Goal: Obtain resource: Obtain resource

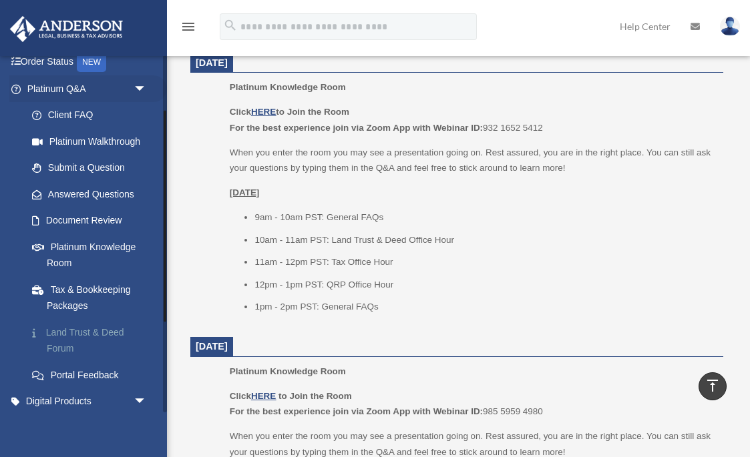
scroll to position [93, 0]
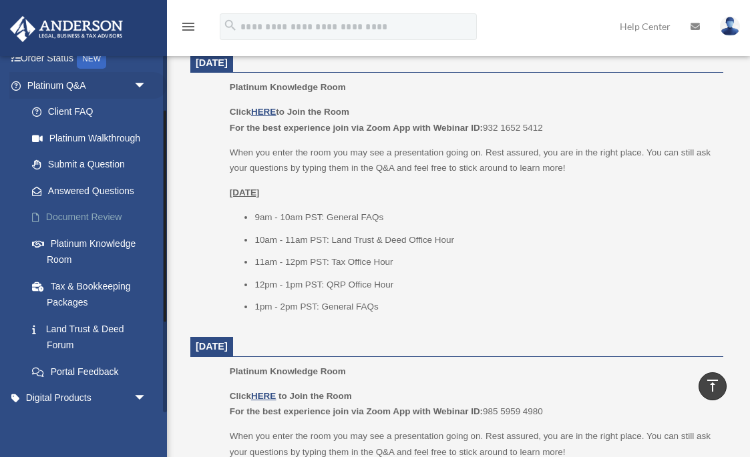
click at [98, 215] on link "Document Review" at bounding box center [93, 217] width 148 height 27
click at [134, 391] on span "arrow_drop_down" at bounding box center [147, 398] width 27 height 27
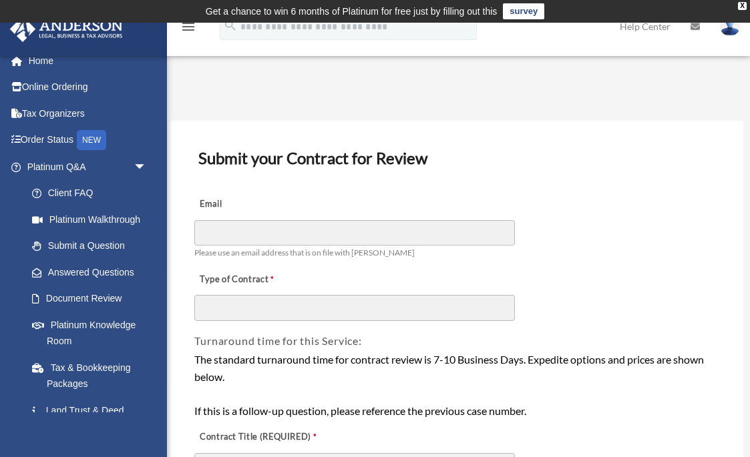
scroll to position [13, 0]
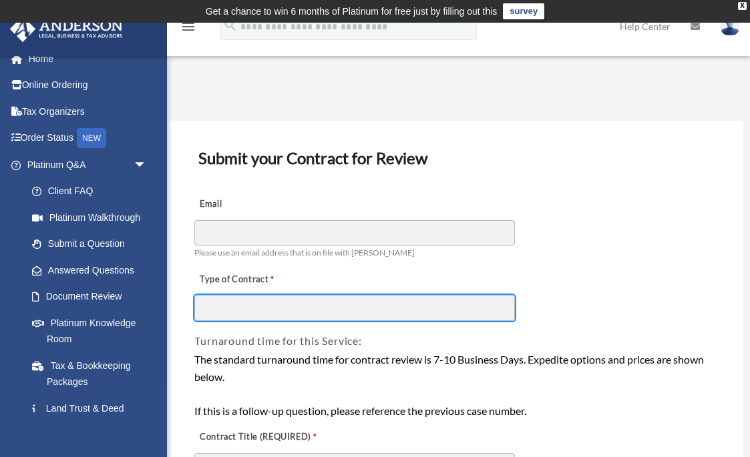
click at [261, 313] on input "Type of Contract" at bounding box center [354, 307] width 320 height 25
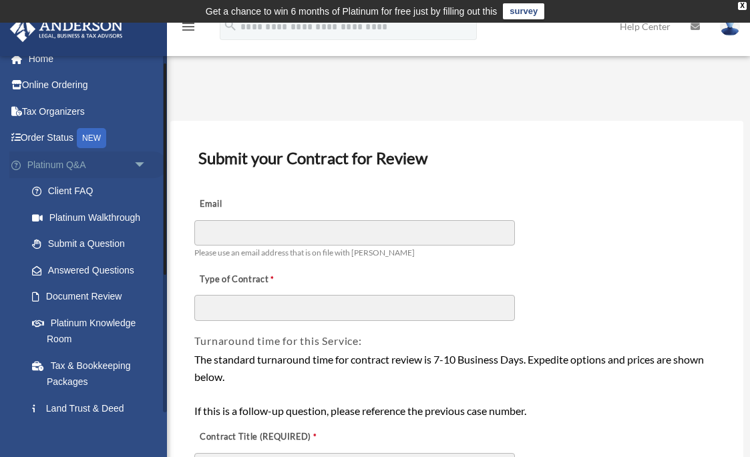
click at [134, 165] on span "arrow_drop_down" at bounding box center [147, 165] width 27 height 27
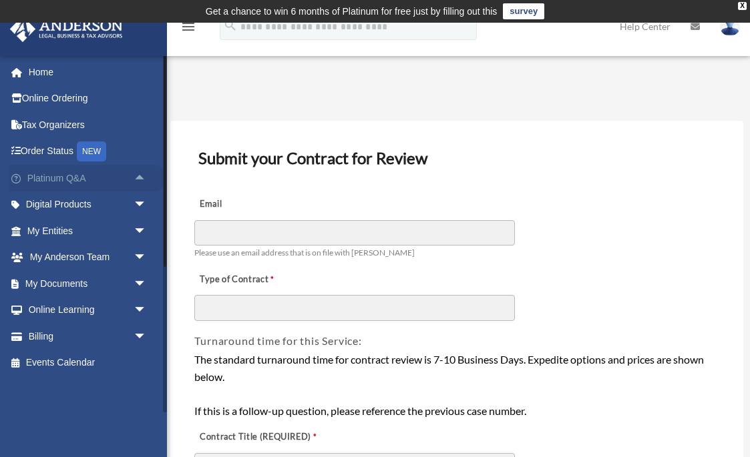
click at [136, 171] on span "arrow_drop_up" at bounding box center [147, 178] width 27 height 27
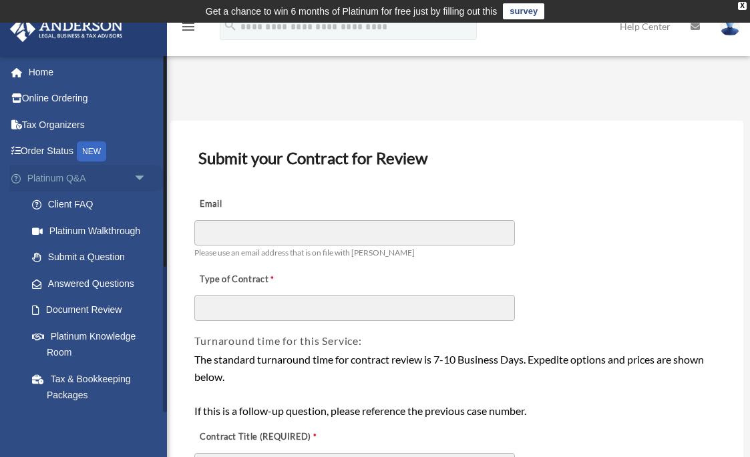
click at [138, 177] on span "arrow_drop_down" at bounding box center [147, 178] width 27 height 27
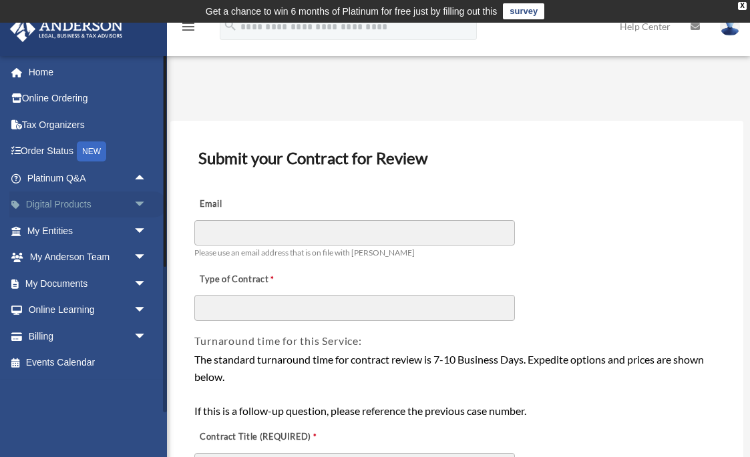
click at [139, 202] on span "arrow_drop_down" at bounding box center [147, 205] width 27 height 27
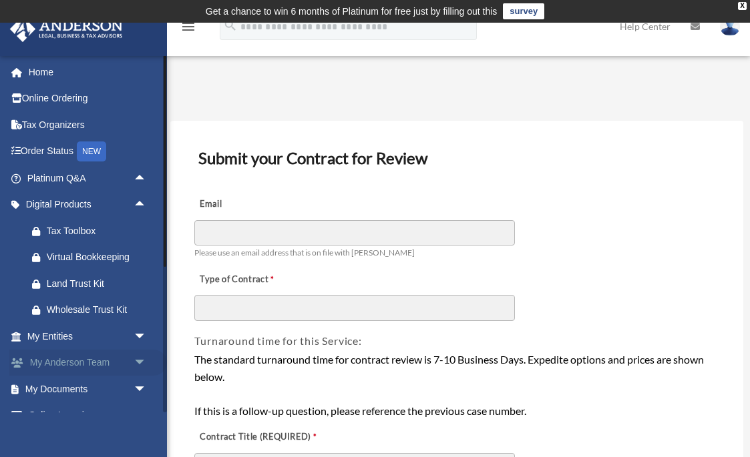
click at [134, 361] on span "arrow_drop_down" at bounding box center [147, 363] width 27 height 27
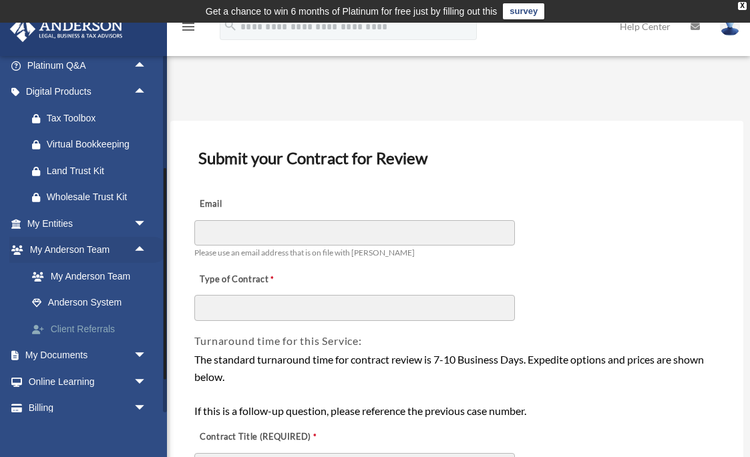
scroll to position [122, 0]
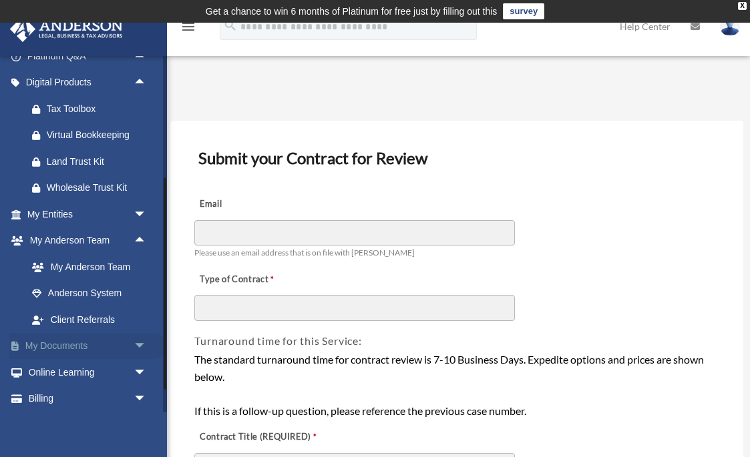
click at [138, 338] on span "arrow_drop_down" at bounding box center [147, 346] width 27 height 27
click at [99, 319] on link "Client Referrals" at bounding box center [93, 319] width 148 height 27
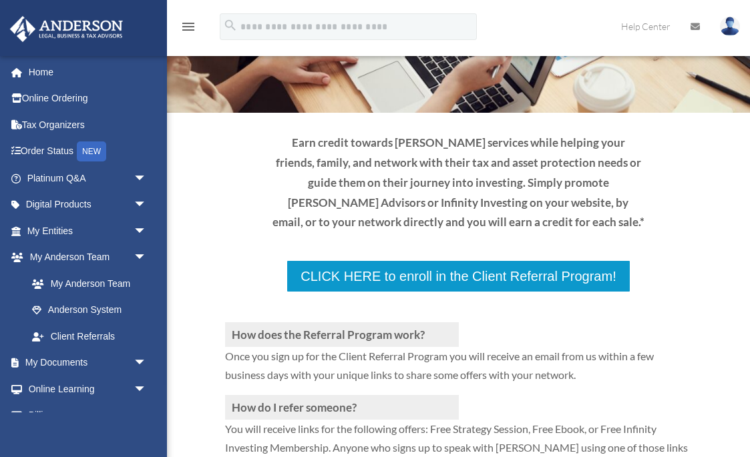
scroll to position [117, 0]
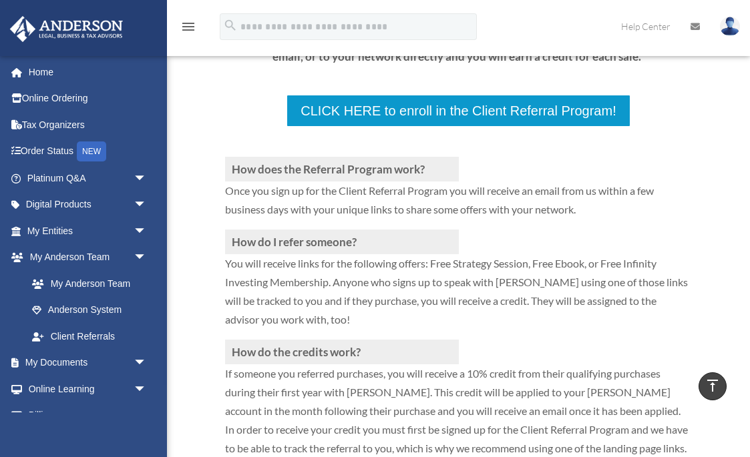
scroll to position [305, 0]
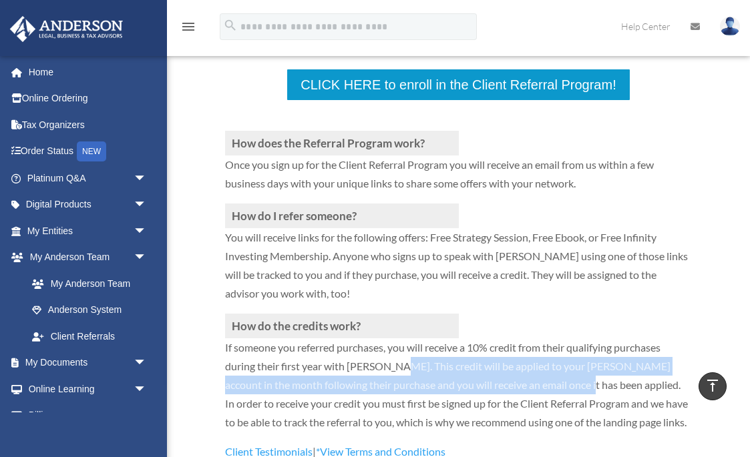
drag, startPoint x: 401, startPoint y: 279, endPoint x: 581, endPoint y: 289, distance: 181.2
click at [581, 338] on p "If someone you referred purchases, you will receive a 10% credit from their qua…" at bounding box center [458, 390] width 466 height 104
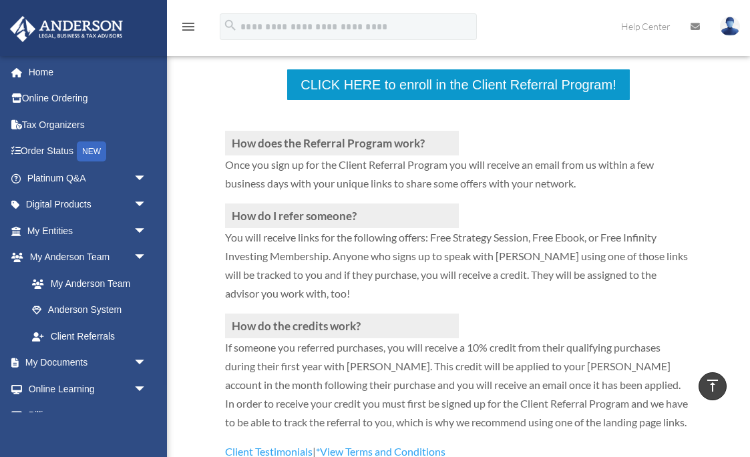
click at [573, 338] on p "If someone you referred purchases, you will receive a 10% credit from their qua…" at bounding box center [458, 390] width 466 height 104
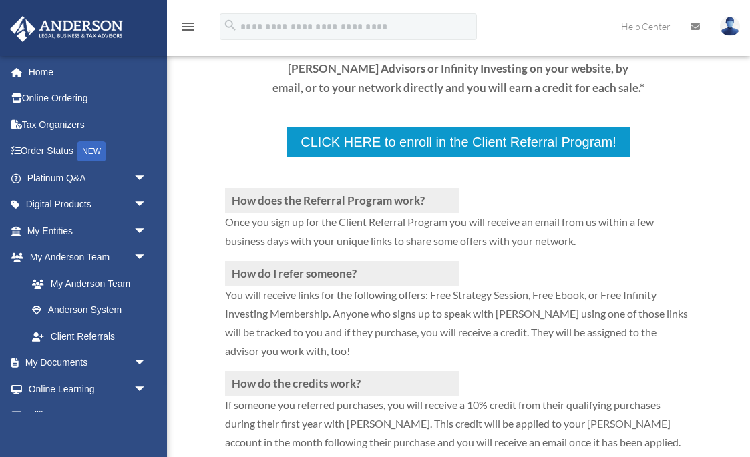
scroll to position [258, 0]
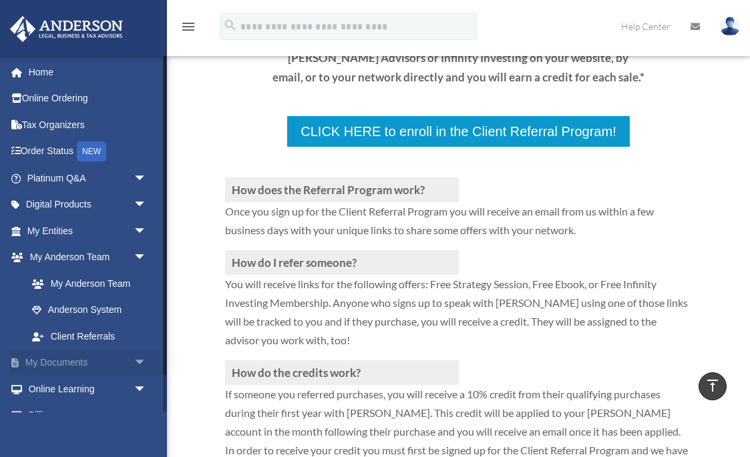
click at [141, 357] on span "arrow_drop_down" at bounding box center [147, 363] width 27 height 27
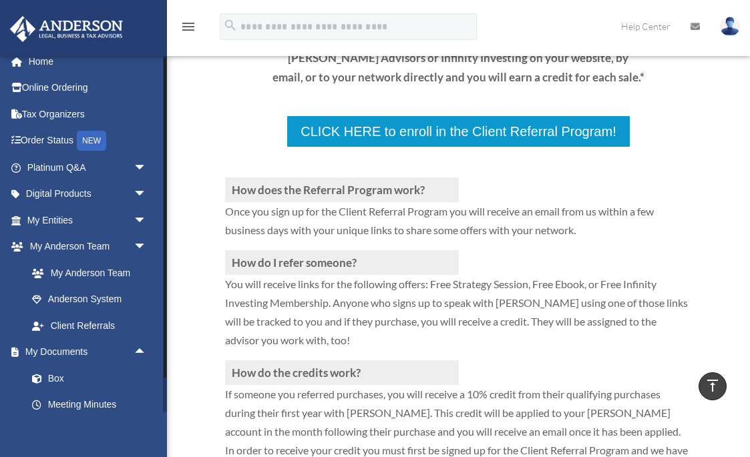
scroll to position [9, 0]
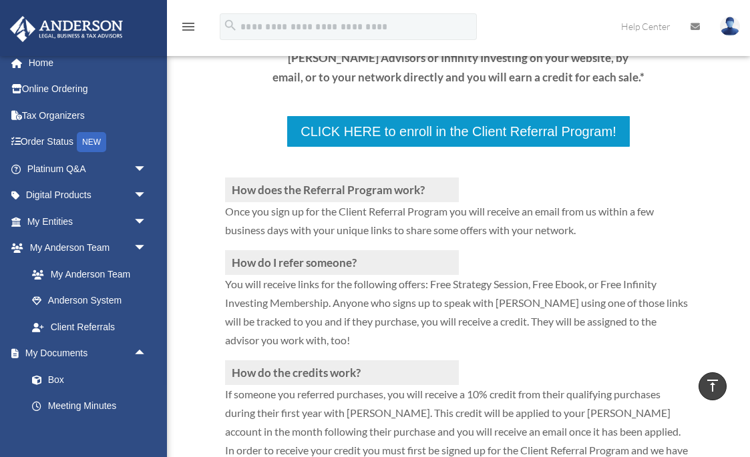
click at [571, 276] on div "How does the Referral Program work? Once you sign up for the Client Referral Pr…" at bounding box center [458, 328] width 466 height 360
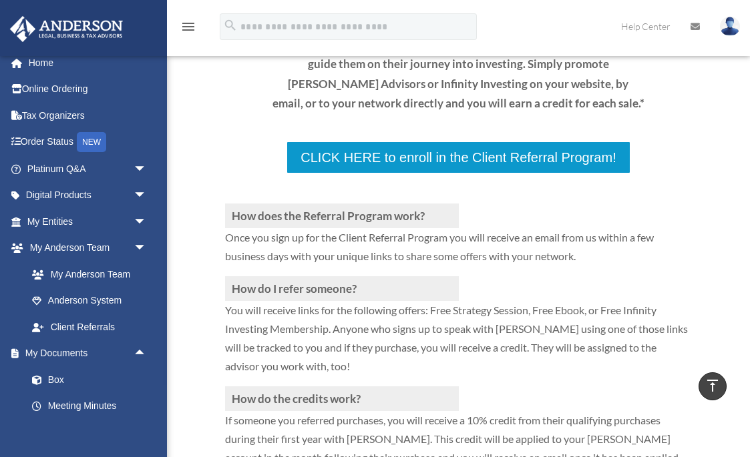
scroll to position [214, 0]
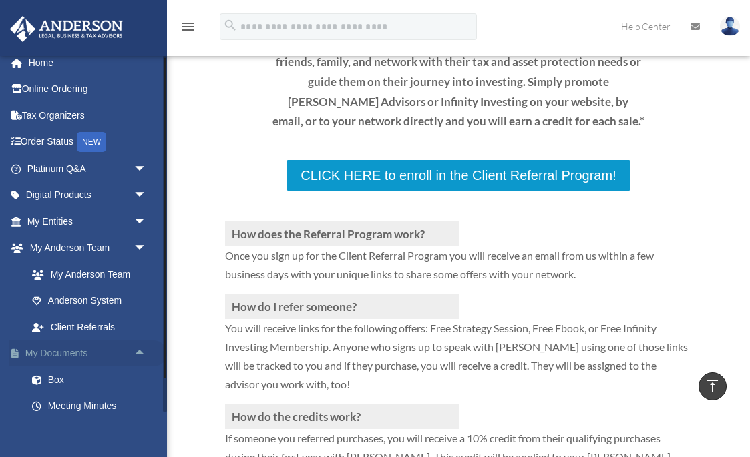
click at [82, 350] on link "My Documents arrow_drop_up" at bounding box center [88, 353] width 158 height 27
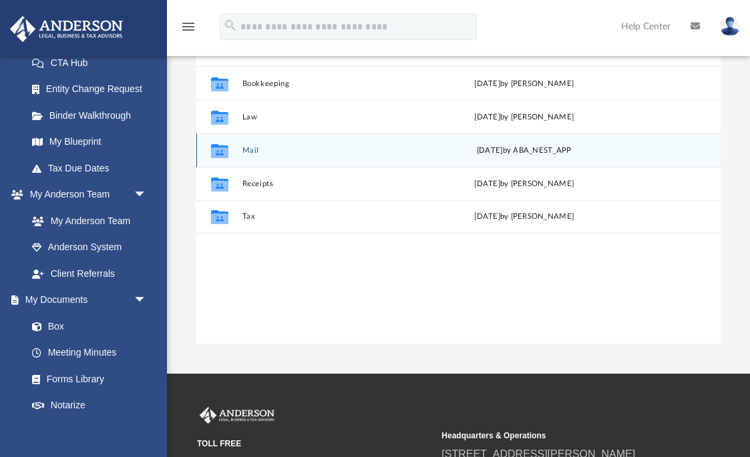
scroll to position [182, 0]
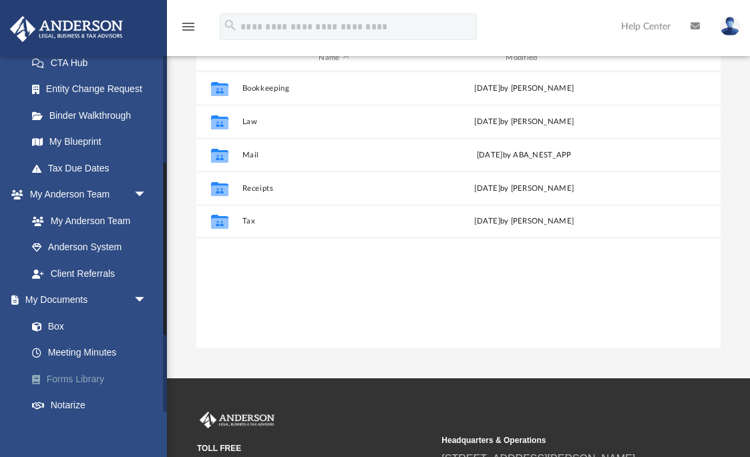
click at [98, 373] on link "Forms Library" at bounding box center [93, 379] width 148 height 27
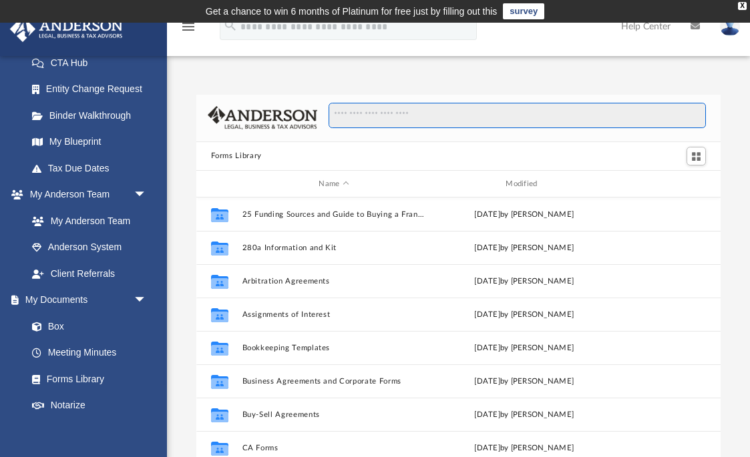
click at [444, 121] on input "Search files and folders" at bounding box center [516, 115] width 377 height 25
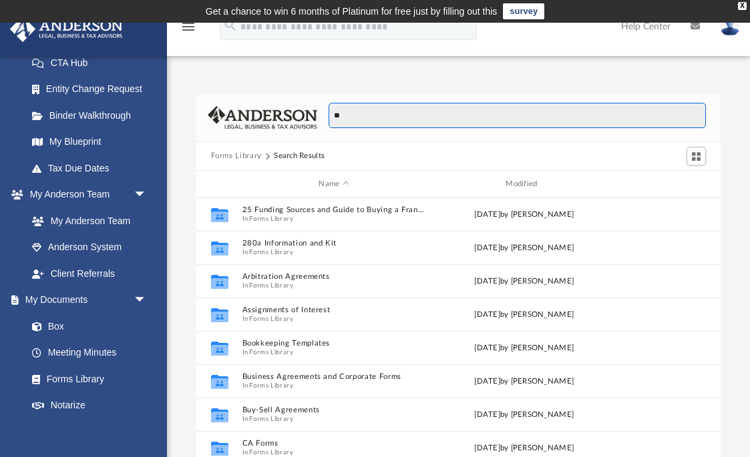
type input "*"
type input "**********"
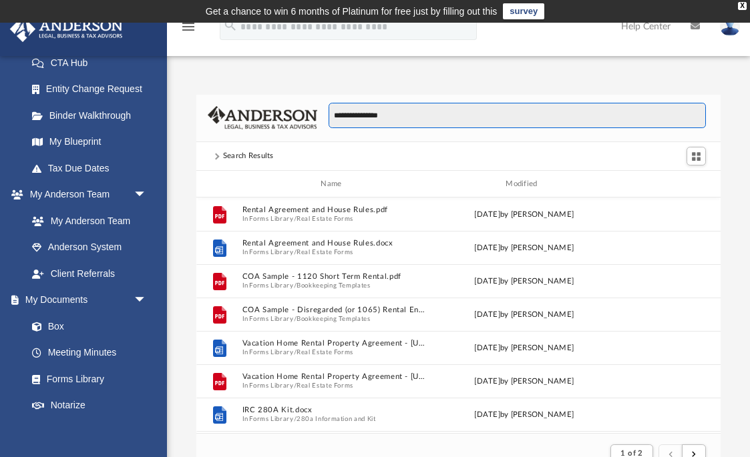
scroll to position [262, 524]
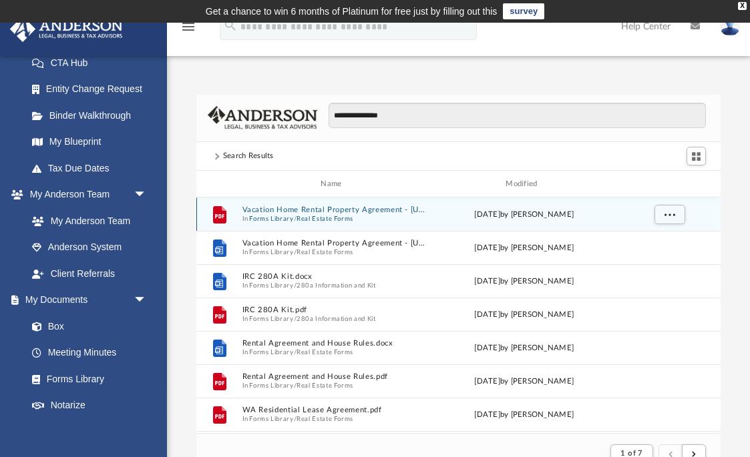
click at [325, 214] on button "Vacation Home Rental Property Agreement - Oregon.pdf" at bounding box center [334, 210] width 184 height 9
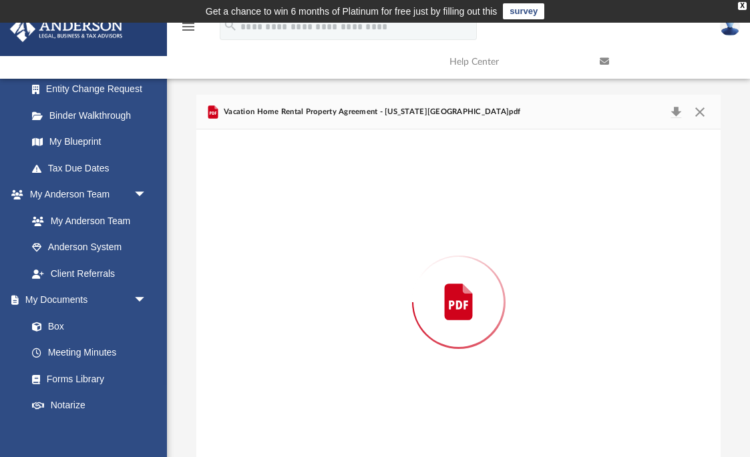
click at [325, 214] on div "Preview" at bounding box center [458, 302] width 525 height 344
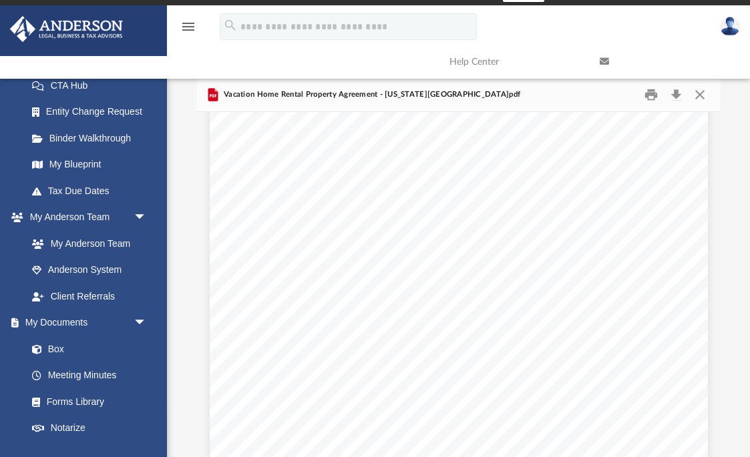
scroll to position [2272, 0]
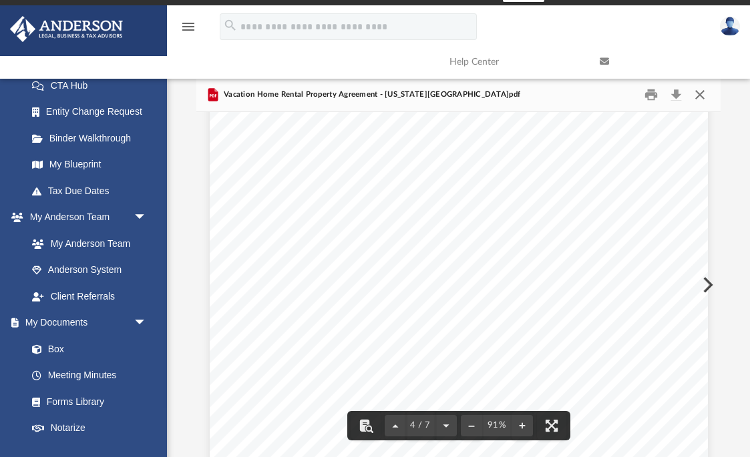
click at [706, 97] on button "Close" at bounding box center [700, 94] width 24 height 21
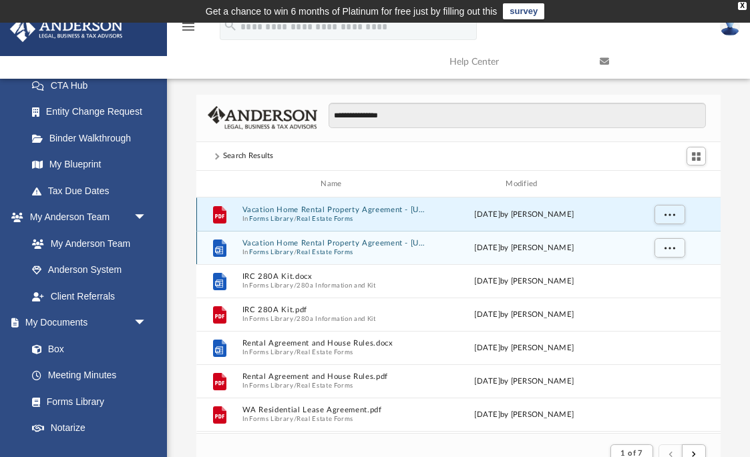
scroll to position [0, 0]
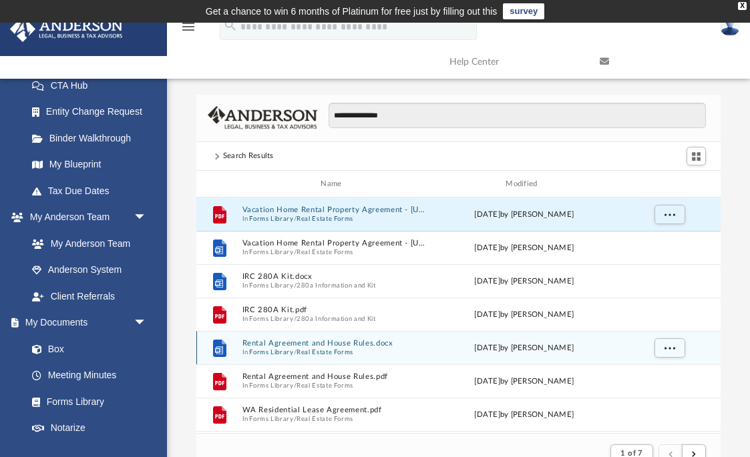
click at [283, 349] on button "Forms Library" at bounding box center [271, 352] width 44 height 9
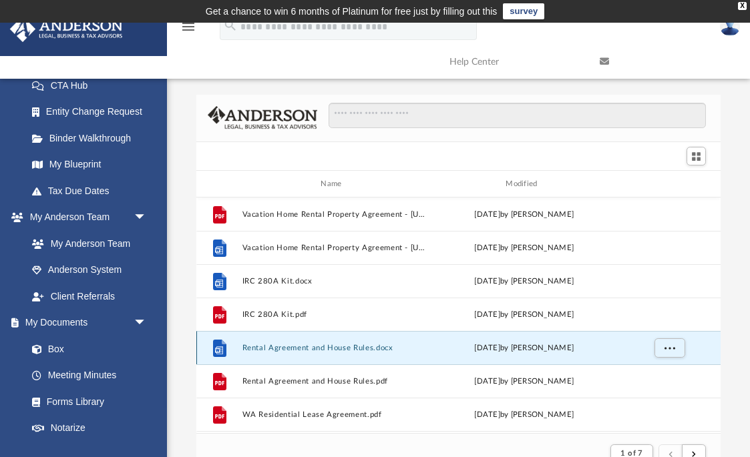
click at [283, 349] on button "Rental Agreement and House Rules.docx" at bounding box center [334, 348] width 184 height 9
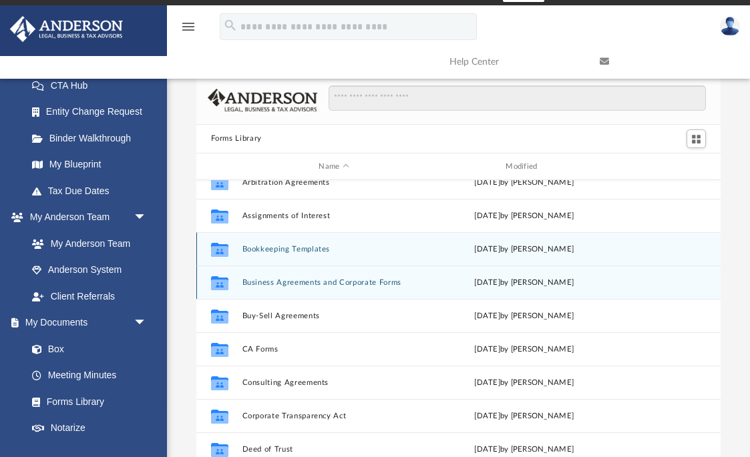
scroll to position [72, 0]
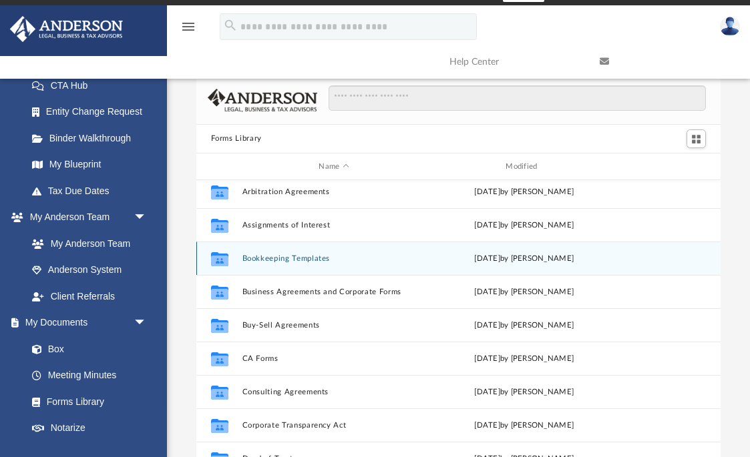
click at [296, 261] on button "Bookkeeping Templates" at bounding box center [334, 258] width 184 height 9
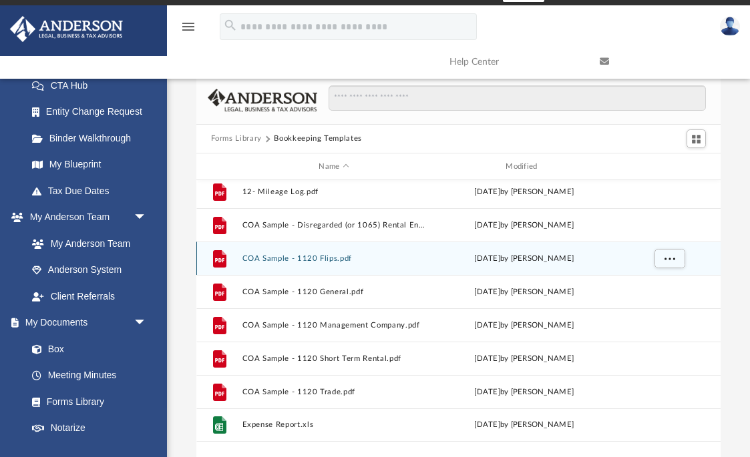
scroll to position [0, 0]
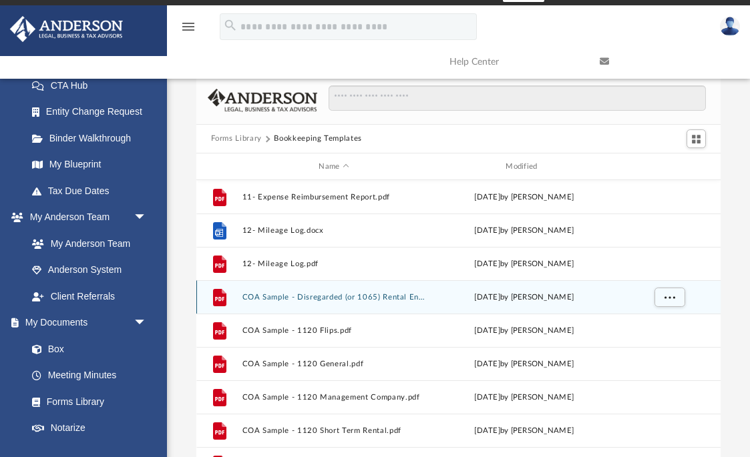
click at [344, 301] on button "COA Sample - Disregarded (or 1065) Rental Entity.pdf" at bounding box center [334, 297] width 184 height 9
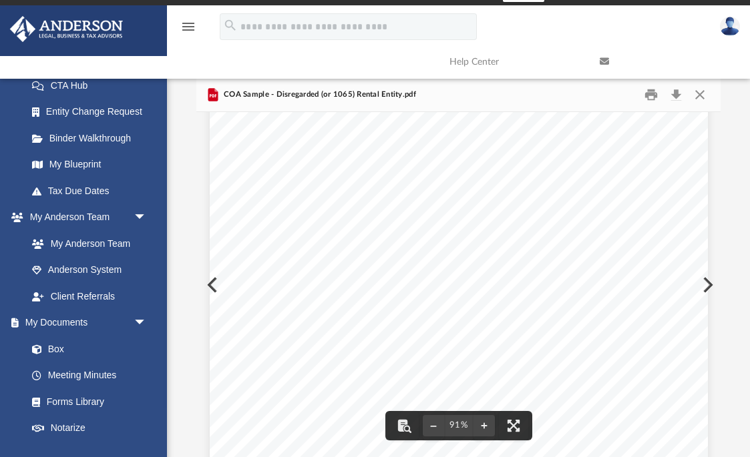
scroll to position [214, 0]
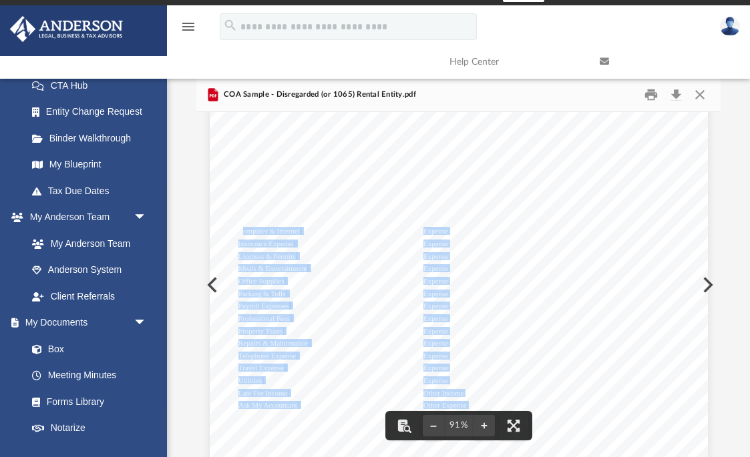
drag, startPoint x: 242, startPoint y: 234, endPoint x: 343, endPoint y: 234, distance: 101.5
click at [343, 234] on div "Account Type Cash in Bank Bank Chk - XXXX Bank Sav - XXXX Bank Accumulated Amor…" at bounding box center [459, 230] width 498 height 644
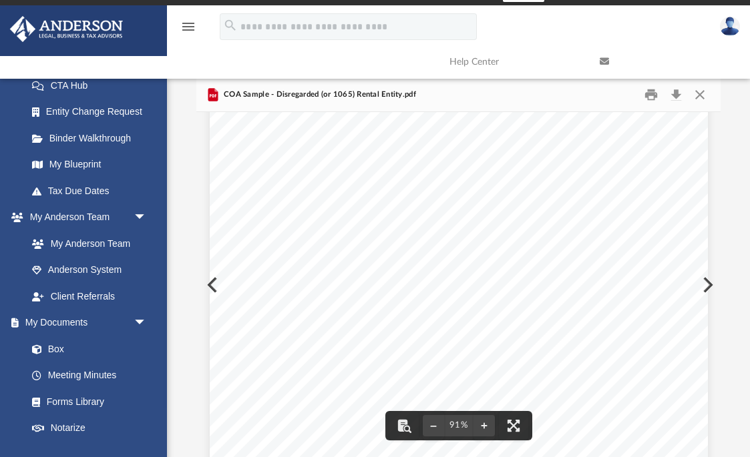
click at [328, 244] on div "Account Type Cash in Bank Bank Chk - XXXX Bank Sav - XXXX Bank Accumulated Amor…" at bounding box center [459, 230] width 498 height 644
click at [702, 91] on button "Close" at bounding box center [700, 94] width 24 height 21
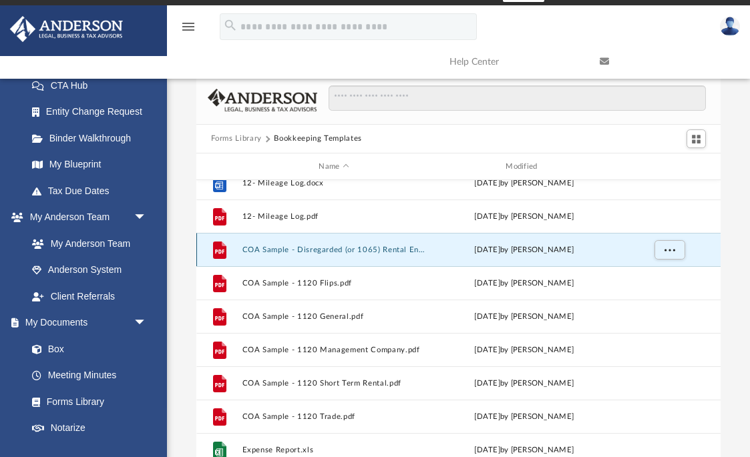
scroll to position [66, 0]
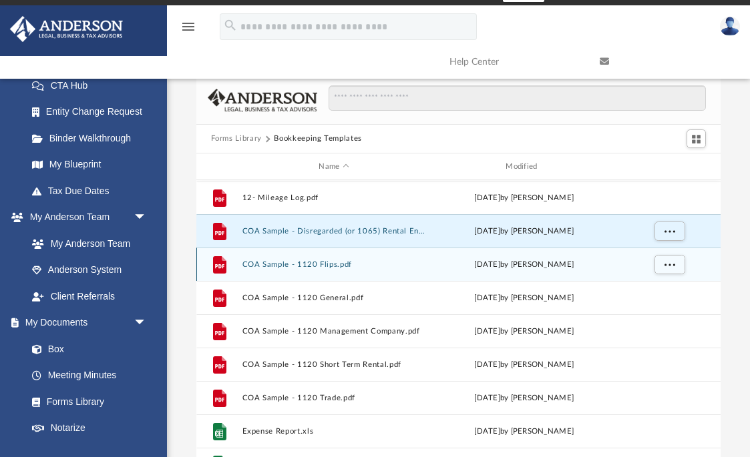
click at [260, 265] on button "COA Sample - 1120 Flips.pdf" at bounding box center [334, 264] width 184 height 9
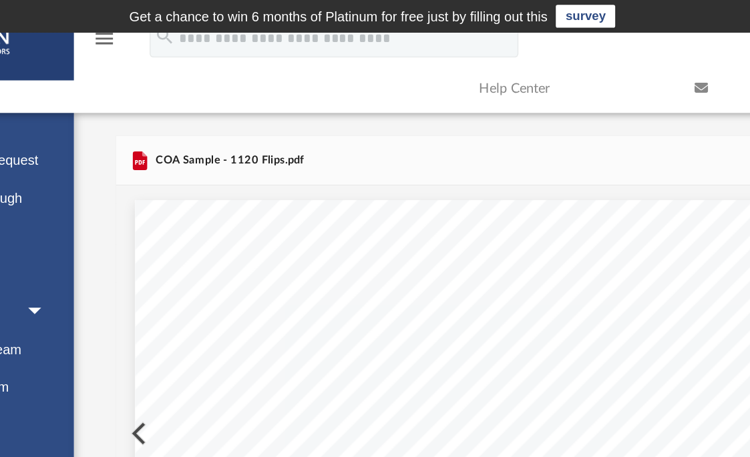
scroll to position [0, 0]
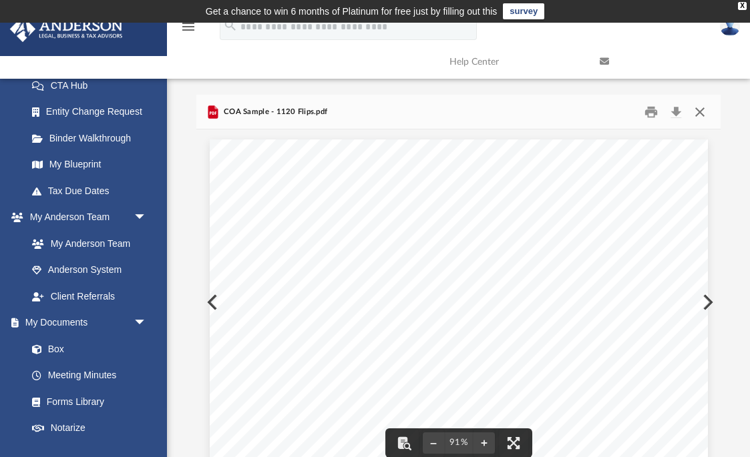
click at [698, 109] on button "Close" at bounding box center [700, 111] width 24 height 21
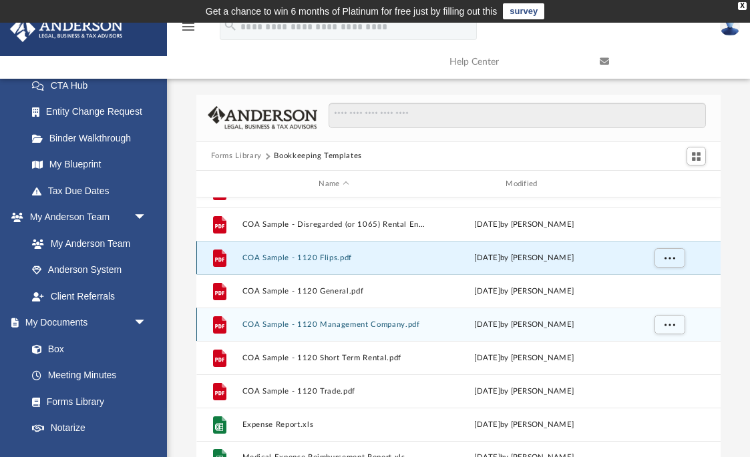
scroll to position [90, 0]
click at [361, 326] on button "COA Sample - 1120 Management Company.pdf" at bounding box center [334, 324] width 184 height 9
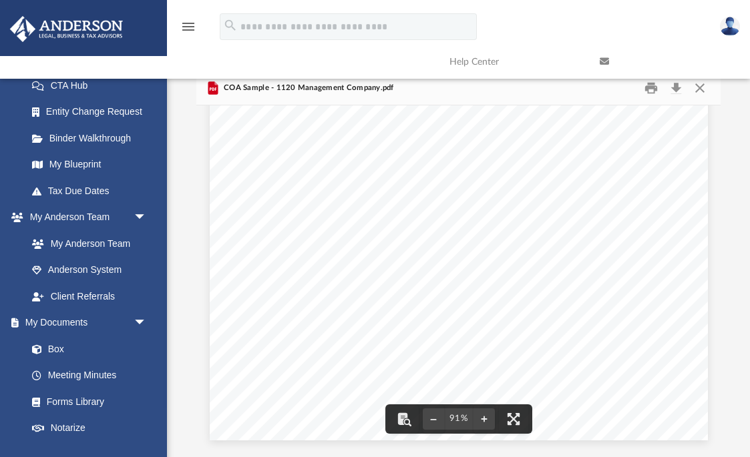
scroll to position [25, 0]
click at [700, 89] on button "Close" at bounding box center [700, 86] width 24 height 21
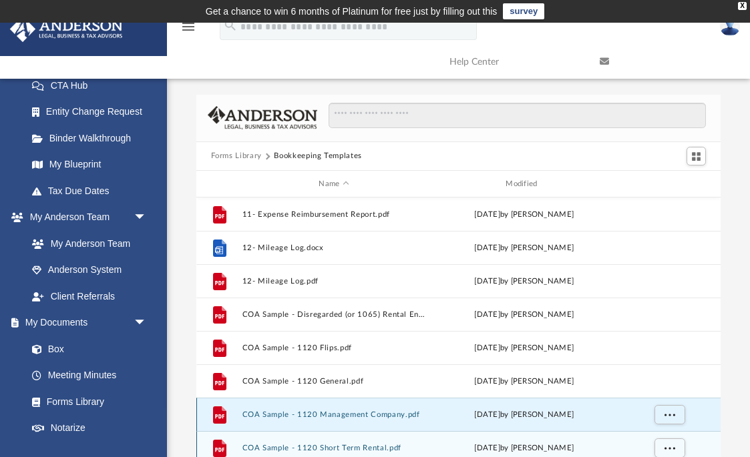
scroll to position [0, 0]
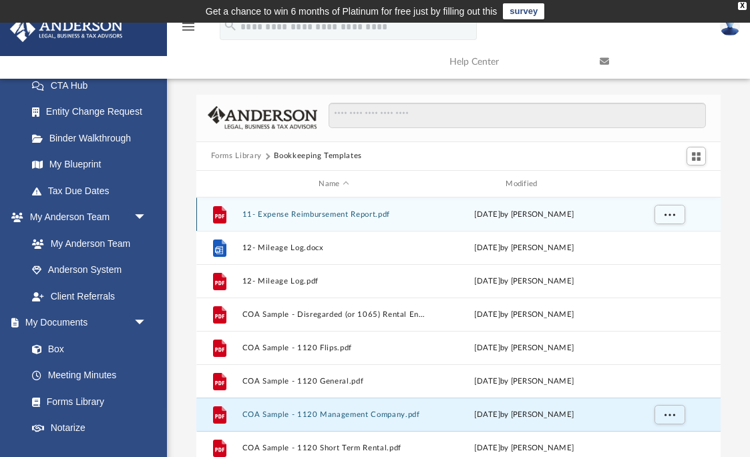
click at [340, 215] on button "11- Expense Reimbursement Report.pdf" at bounding box center [334, 214] width 184 height 9
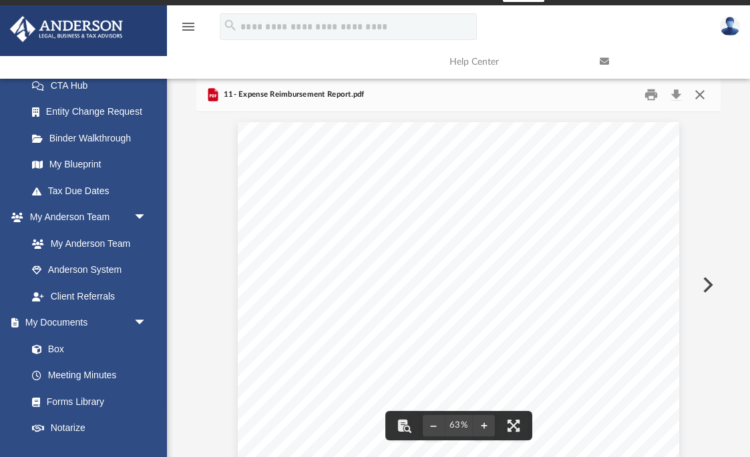
click at [698, 94] on button "Close" at bounding box center [700, 94] width 24 height 21
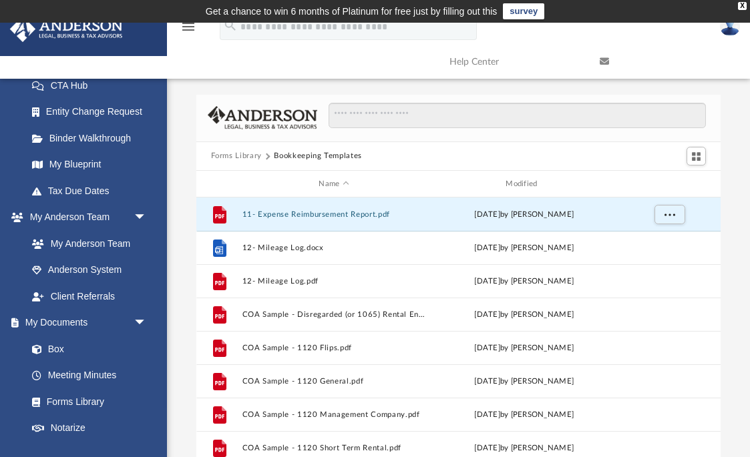
click at [232, 158] on button "Forms Library" at bounding box center [236, 156] width 51 height 12
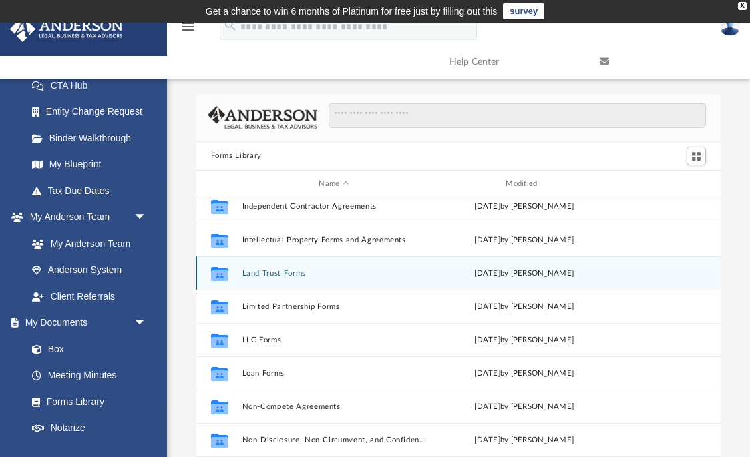
scroll to position [465, 0]
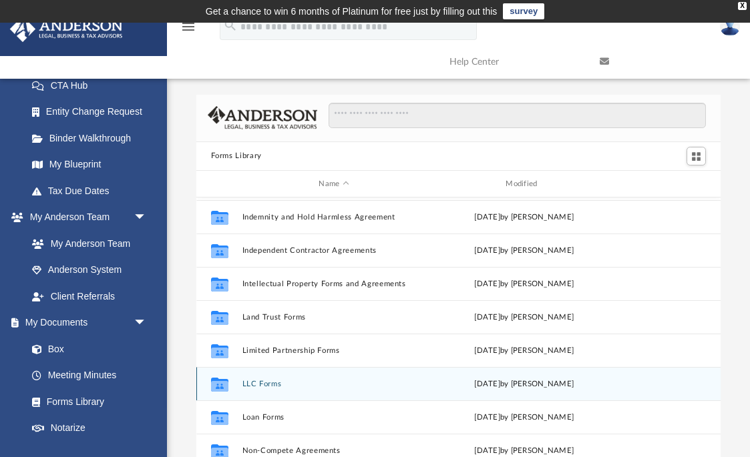
click at [270, 387] on button "LLC Forms" at bounding box center [334, 384] width 184 height 9
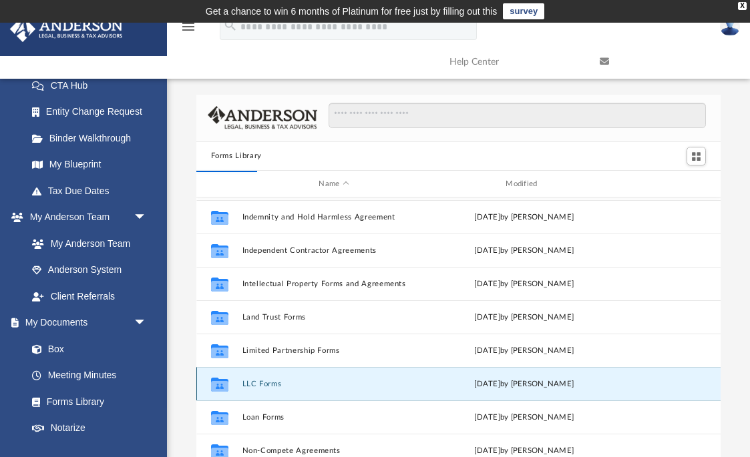
scroll to position [0, 0]
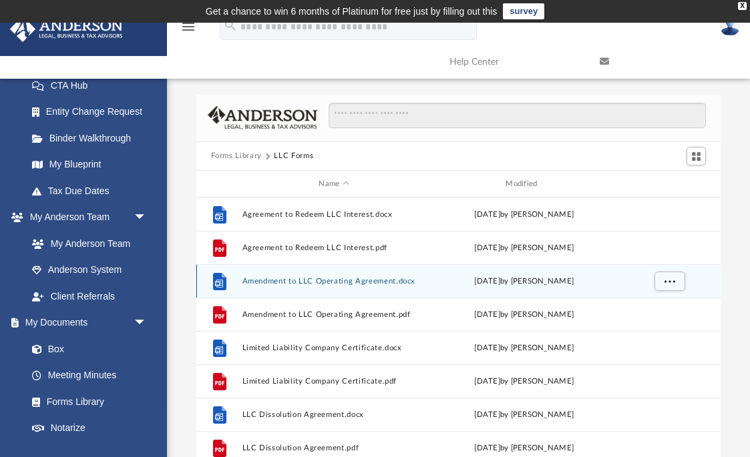
click at [318, 284] on button "Amendment to LLC Operating Agreement.docx" at bounding box center [334, 281] width 184 height 9
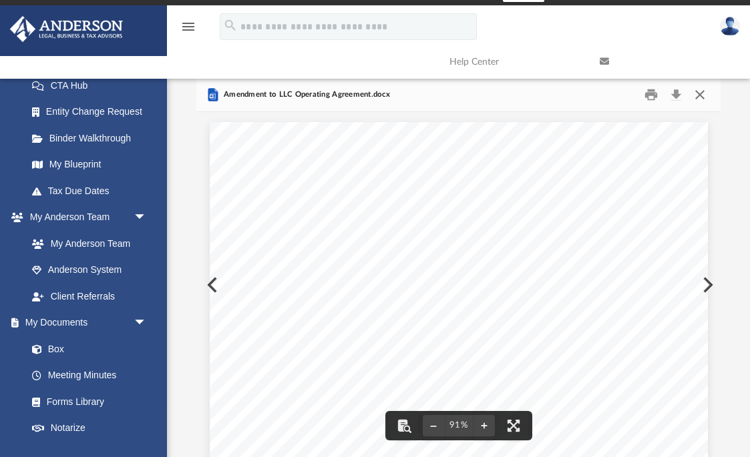
click at [706, 92] on button "Close" at bounding box center [700, 94] width 24 height 21
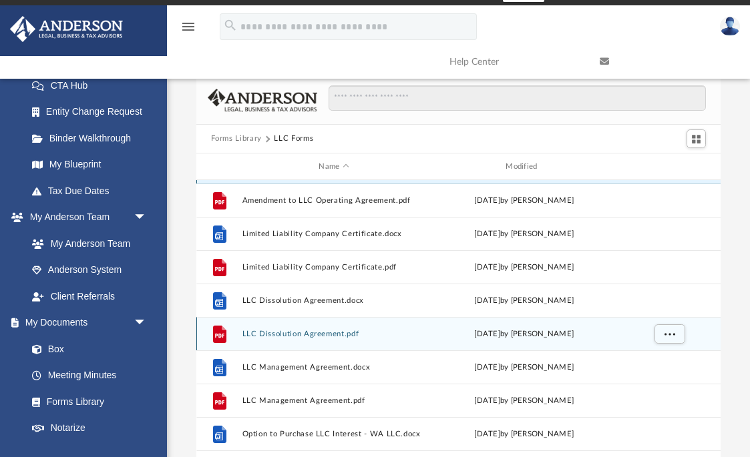
scroll to position [103, 0]
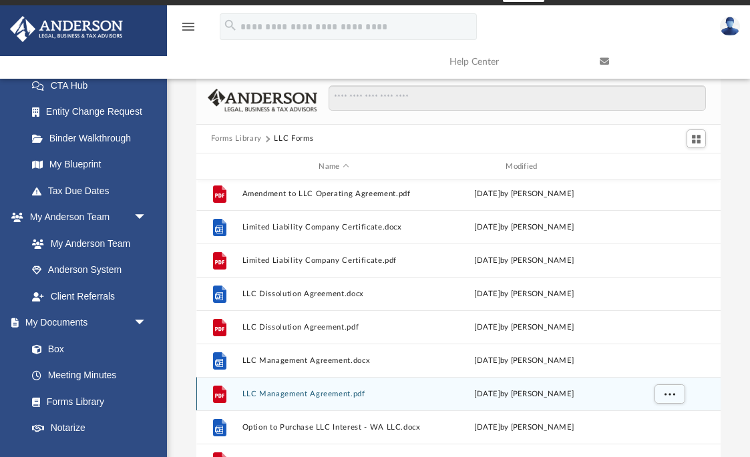
click at [310, 395] on button "LLC Management Agreement.pdf" at bounding box center [334, 394] width 184 height 9
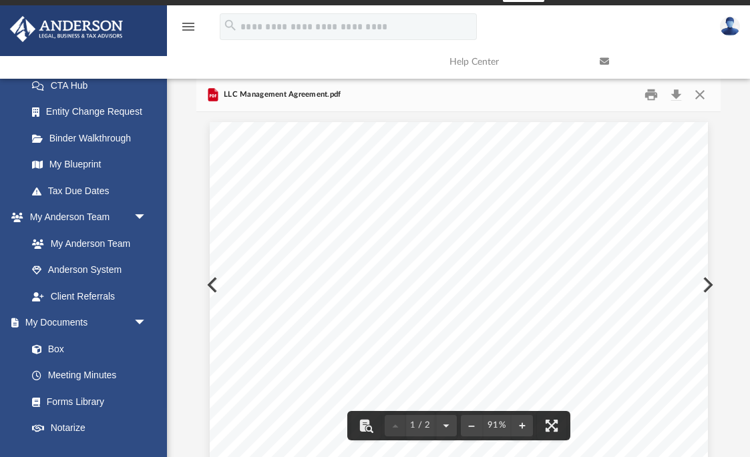
scroll to position [0, 0]
click at [704, 97] on button "Close" at bounding box center [700, 94] width 24 height 21
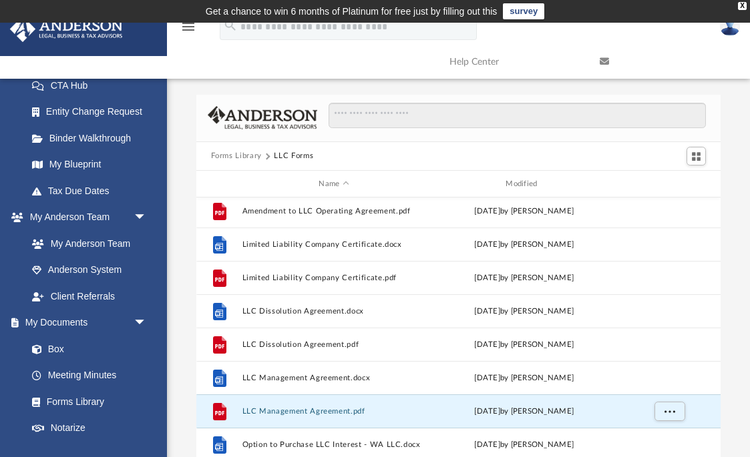
click at [234, 155] on button "Forms Library" at bounding box center [236, 156] width 51 height 12
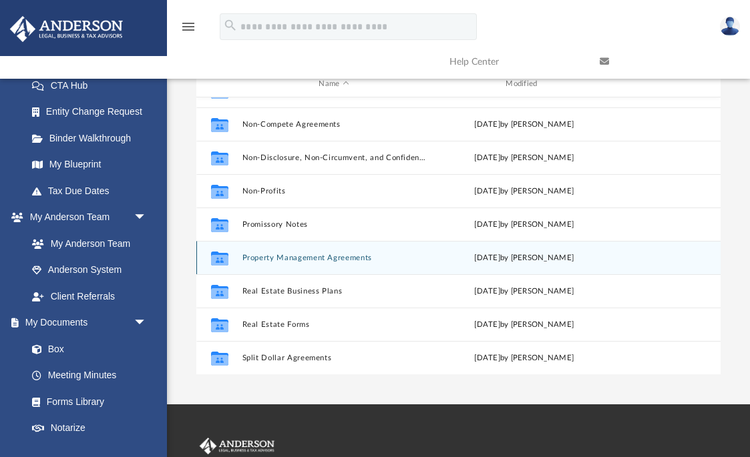
scroll to position [692, 0]
click at [330, 262] on div "Collaborated Folder Property Management Agreements Tue Oct 10 2023 by Mary Acree" at bounding box center [458, 256] width 525 height 33
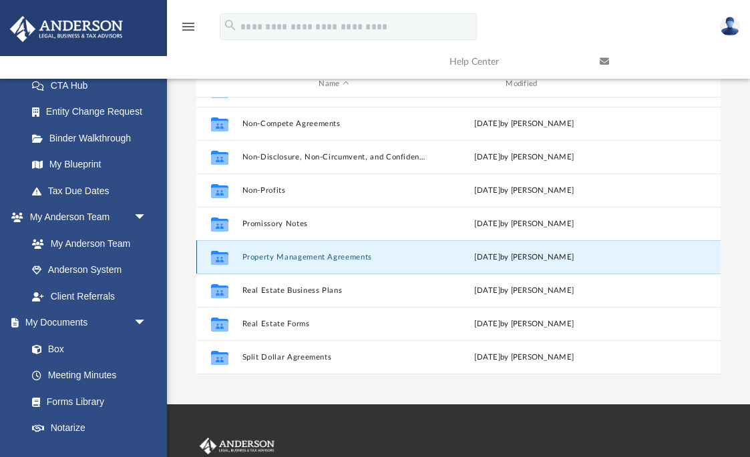
click at [348, 257] on button "Property Management Agreements" at bounding box center [334, 257] width 184 height 9
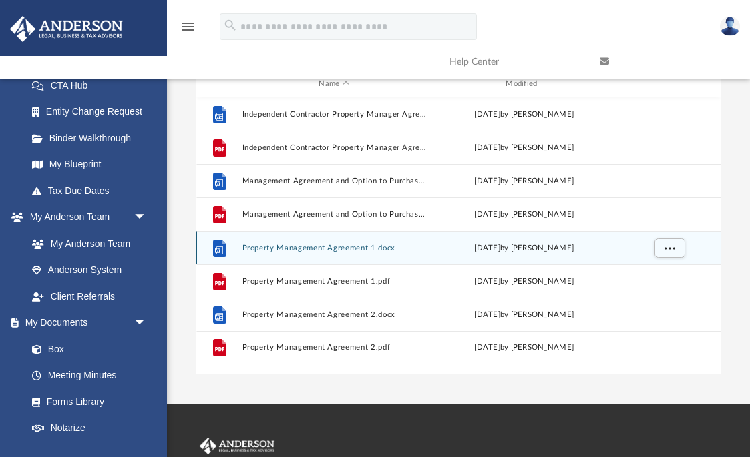
scroll to position [0, 0]
click at [311, 248] on button "Property Management Agreement 1.docx" at bounding box center [334, 248] width 184 height 9
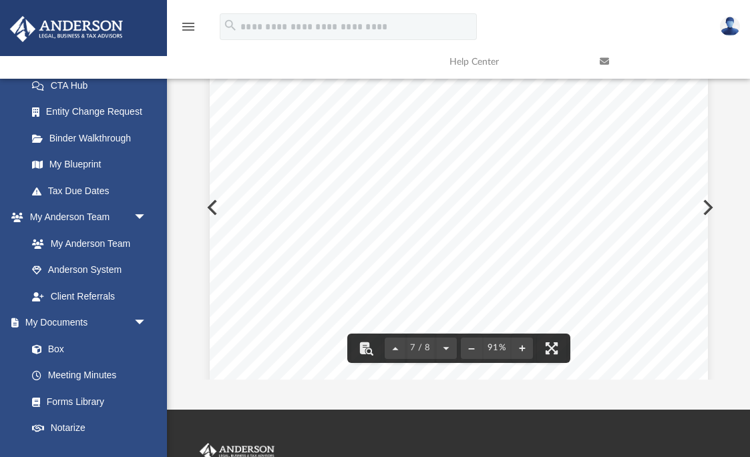
scroll to position [4280, 0]
